Goal: Task Accomplishment & Management: Complete application form

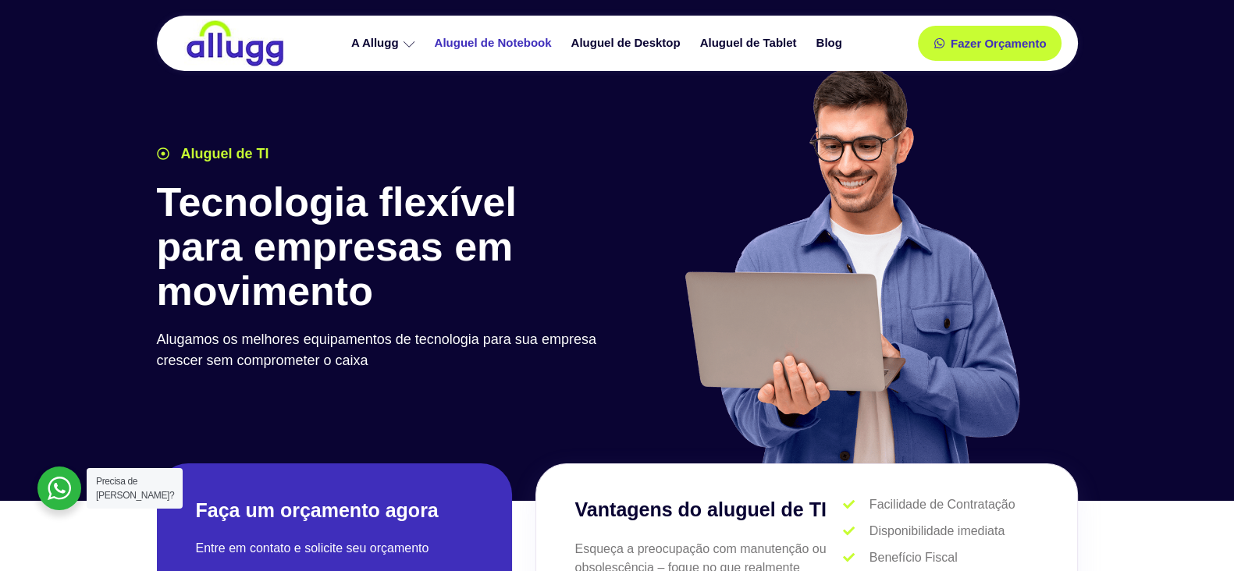
click at [500, 39] on link "Aluguel de Notebook" at bounding box center [495, 43] width 137 height 27
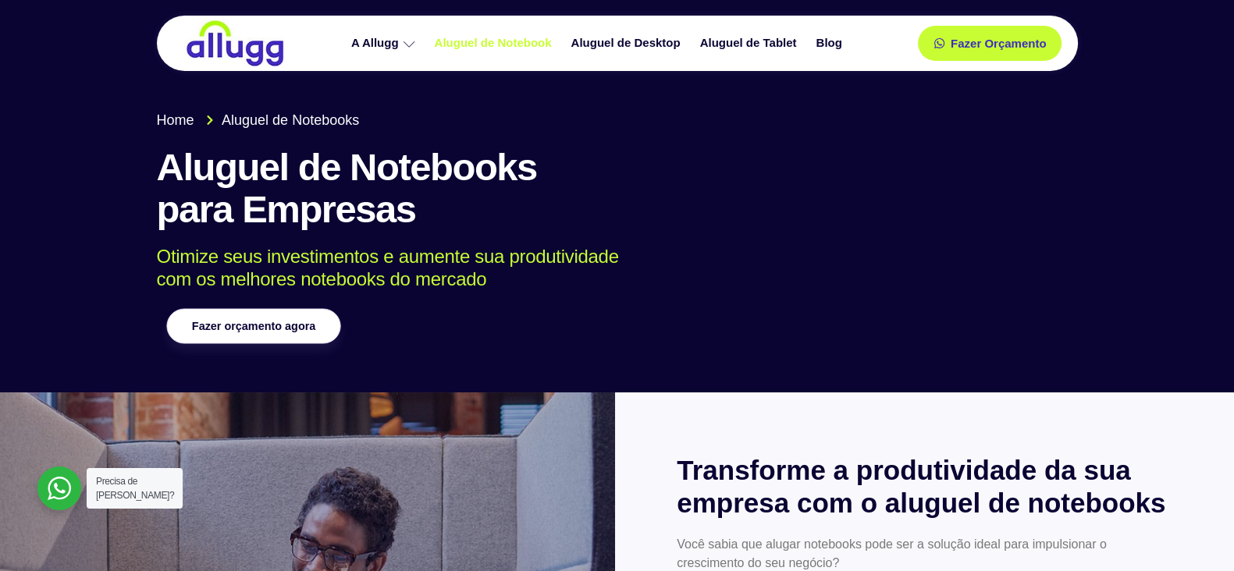
click at [297, 332] on link "Fazer orçamento agora" at bounding box center [253, 326] width 174 height 35
